Goal: Transaction & Acquisition: Purchase product/service

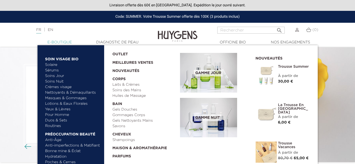
click at [57, 43] on link "  E-Boutique" at bounding box center [59, 43] width 53 height 6
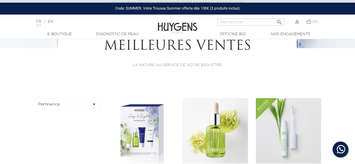
scroll to position [81, 0]
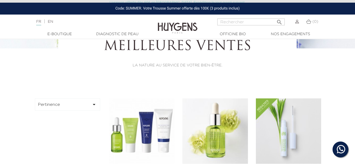
click at [146, 83] on body "Bonjour! Cliquez ci-dessous pour échanger avec nous sur WhatsApp. Nos experts à…" at bounding box center [177, 1] width 355 height 164
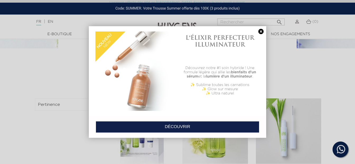
click at [150, 124] on link "DÉCOUVRIR" at bounding box center [178, 127] width 164 height 12
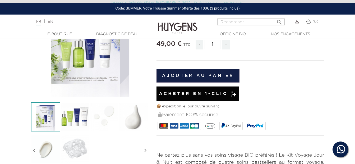
scroll to position [90, 0]
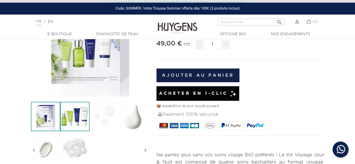
click at [73, 123] on img at bounding box center [74, 116] width 29 height 29
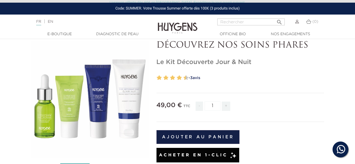
scroll to position [0, 0]
